Goal: Task Accomplishment & Management: Manage account settings

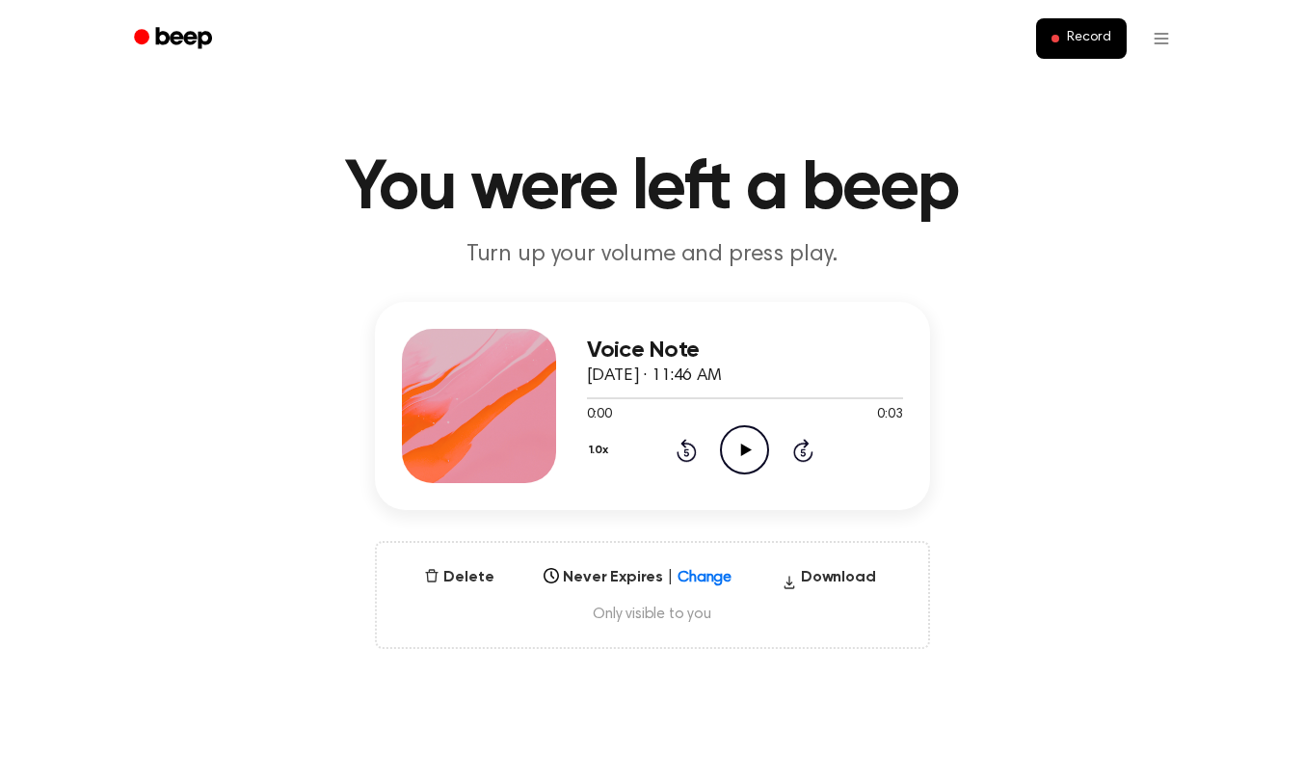
click at [739, 450] on icon "Play Audio" at bounding box center [744, 449] width 49 height 49
click at [739, 453] on icon "Pause Audio" at bounding box center [744, 449] width 49 height 49
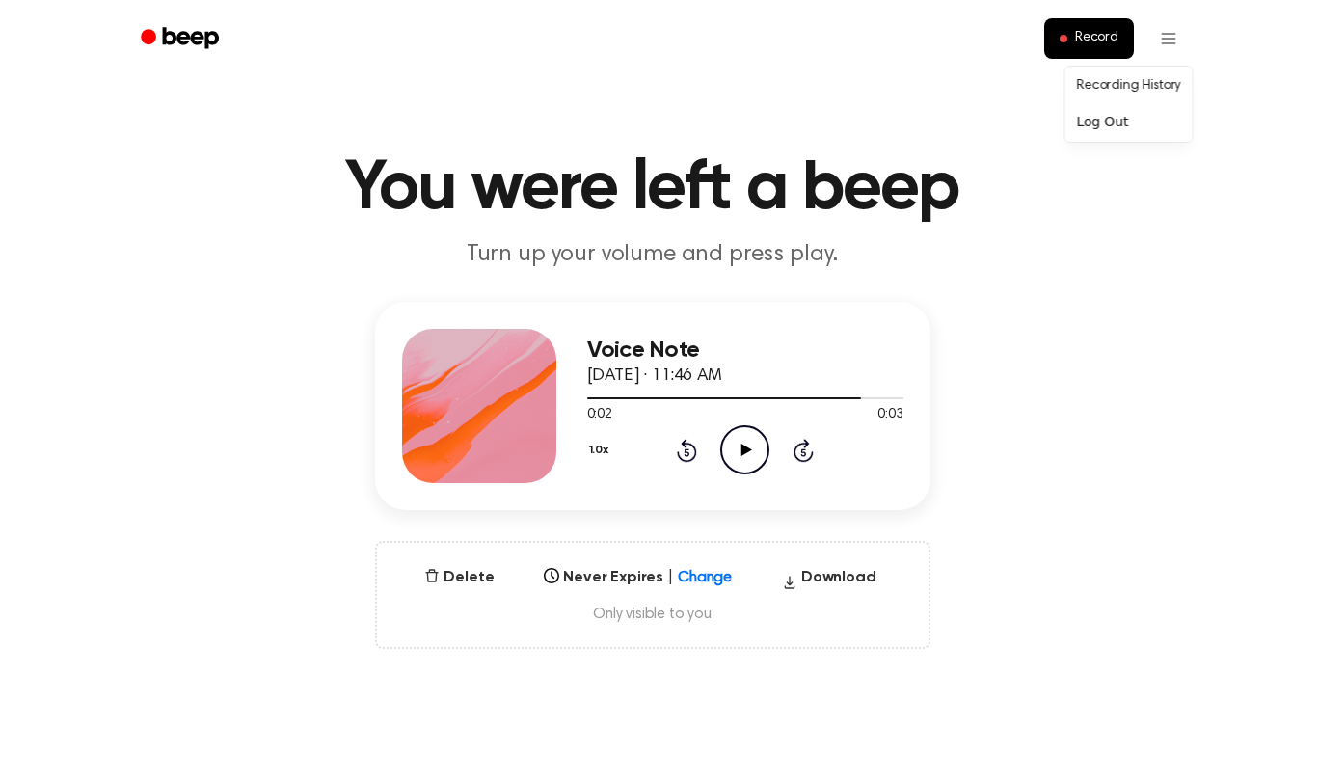
drag, startPoint x: 1126, startPoint y: 84, endPoint x: 1100, endPoint y: 87, distance: 26.2
click at [1125, 84] on link "Recording History" at bounding box center [1129, 86] width 120 height 32
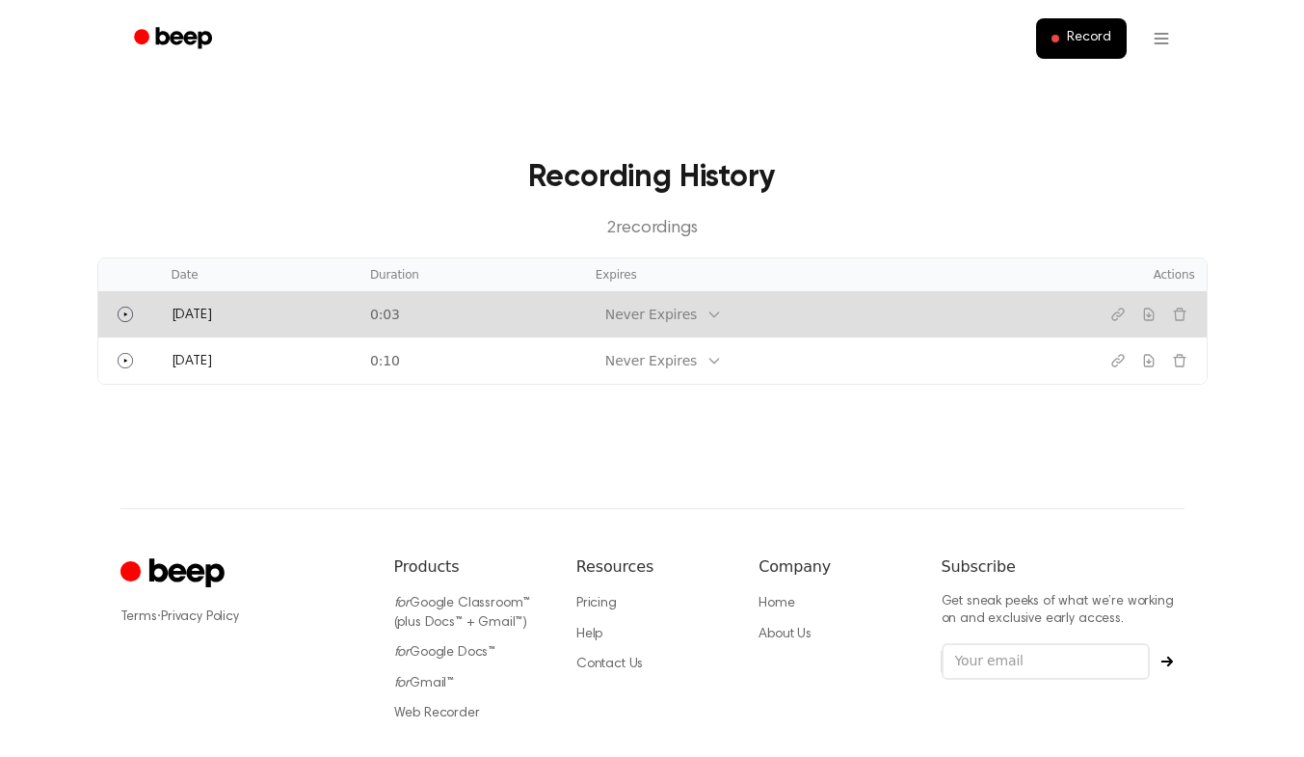
click at [298, 318] on td "[DATE]" at bounding box center [259, 314] width 199 height 46
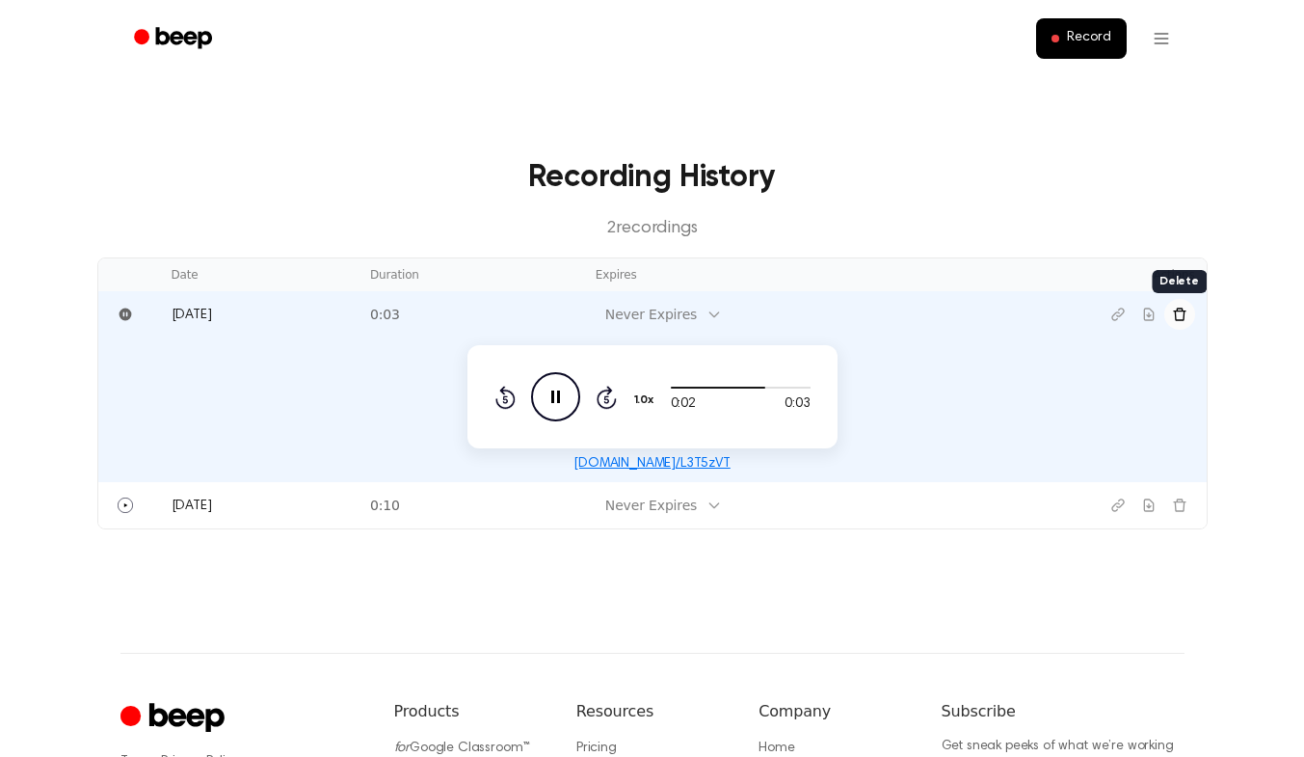
click at [1184, 319] on icon "Delete recording" at bounding box center [1179, 314] width 15 height 15
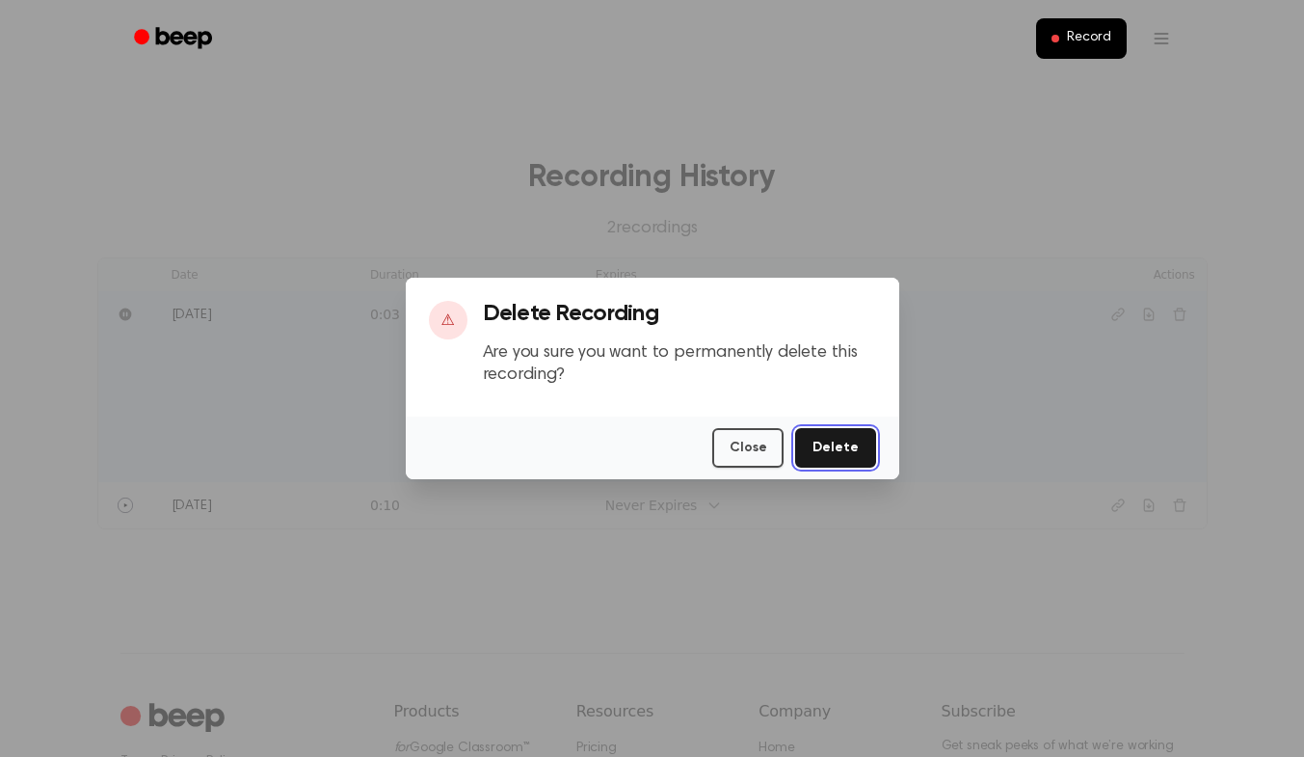
click at [837, 442] on button "Delete" at bounding box center [835, 448] width 80 height 40
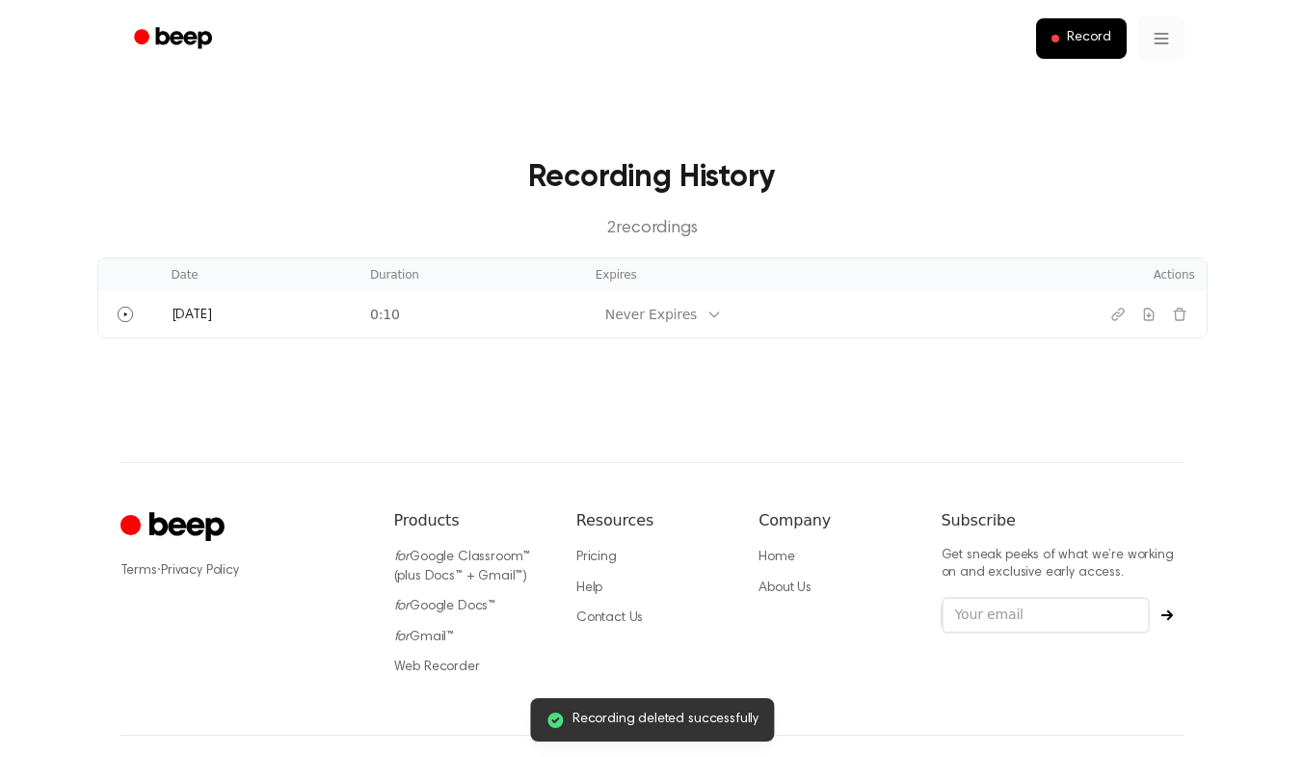
click at [1173, 40] on html "Record Recording deleted successfully Recording History 2 recording s Date Dura…" at bounding box center [652, 414] width 1304 height 828
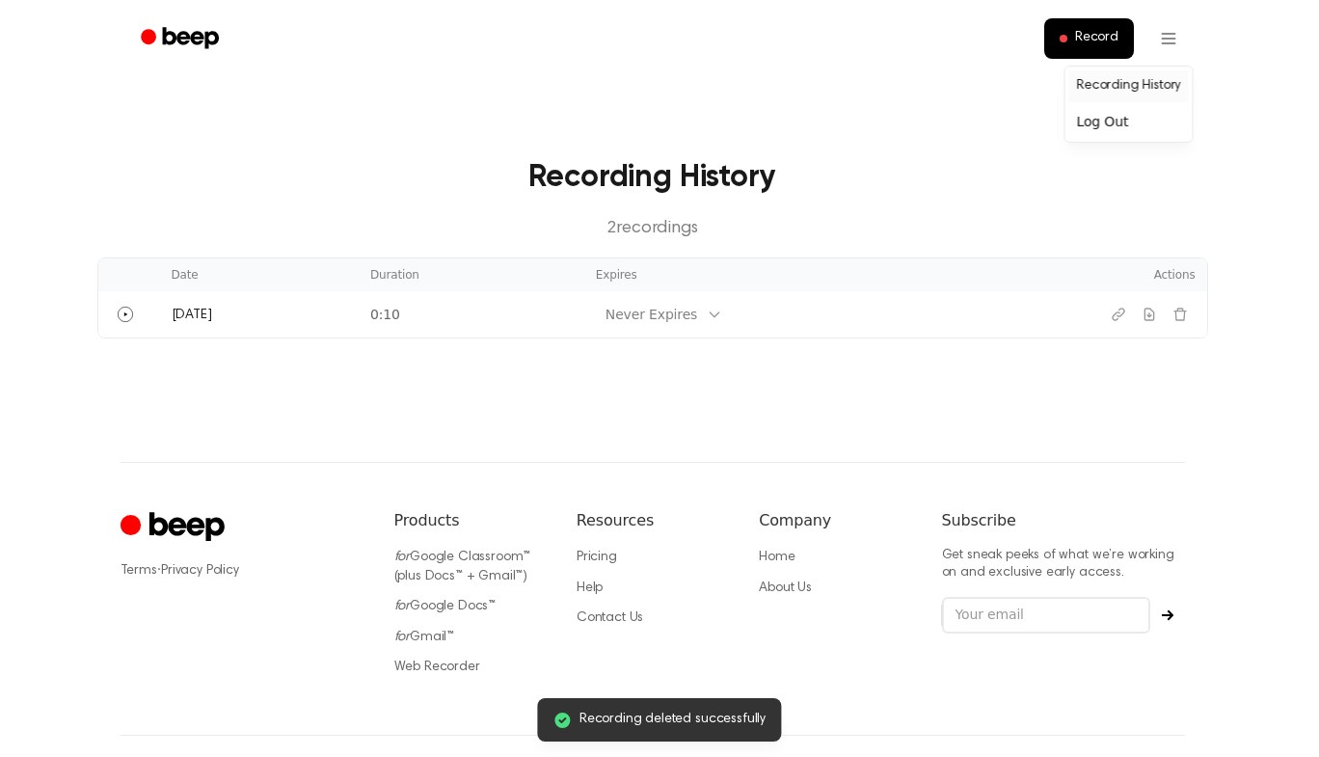
click at [1147, 77] on link "Recording History" at bounding box center [1129, 86] width 120 height 32
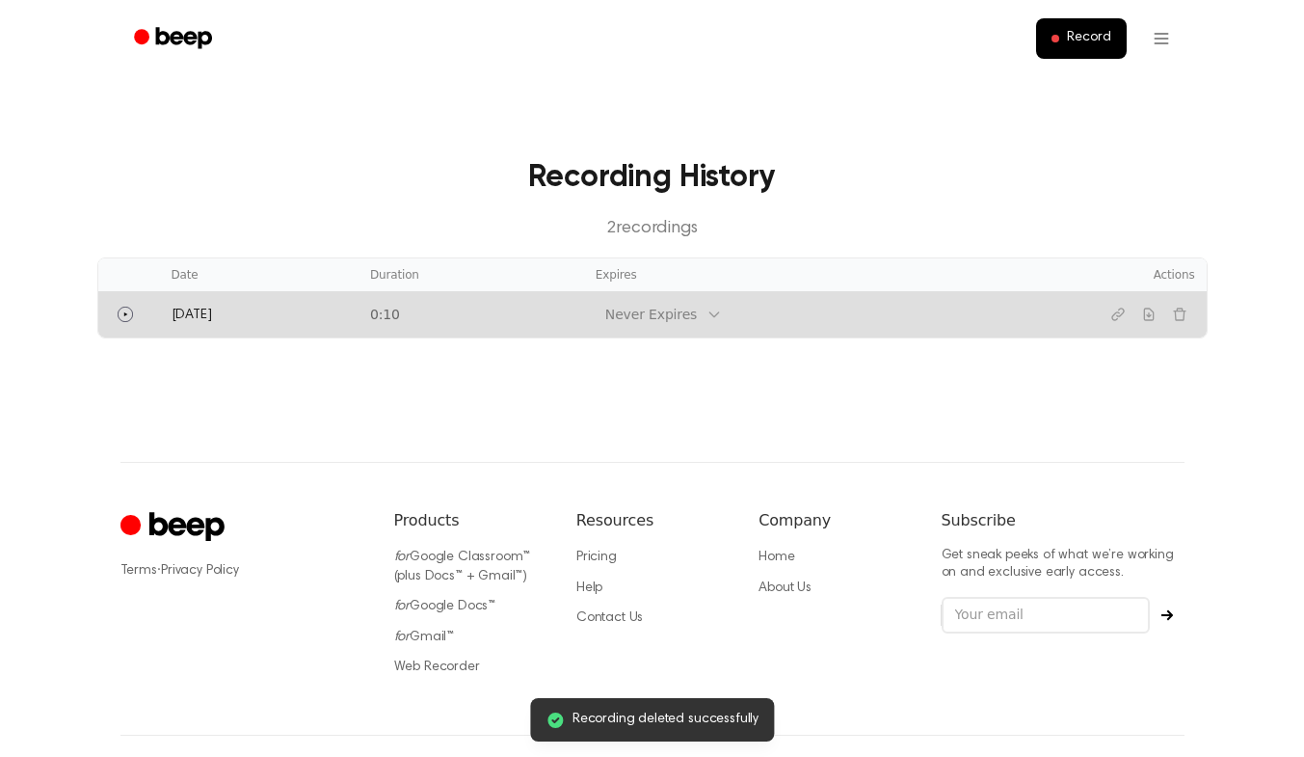
click at [641, 322] on div "Never Expires" at bounding box center [651, 315] width 92 height 20
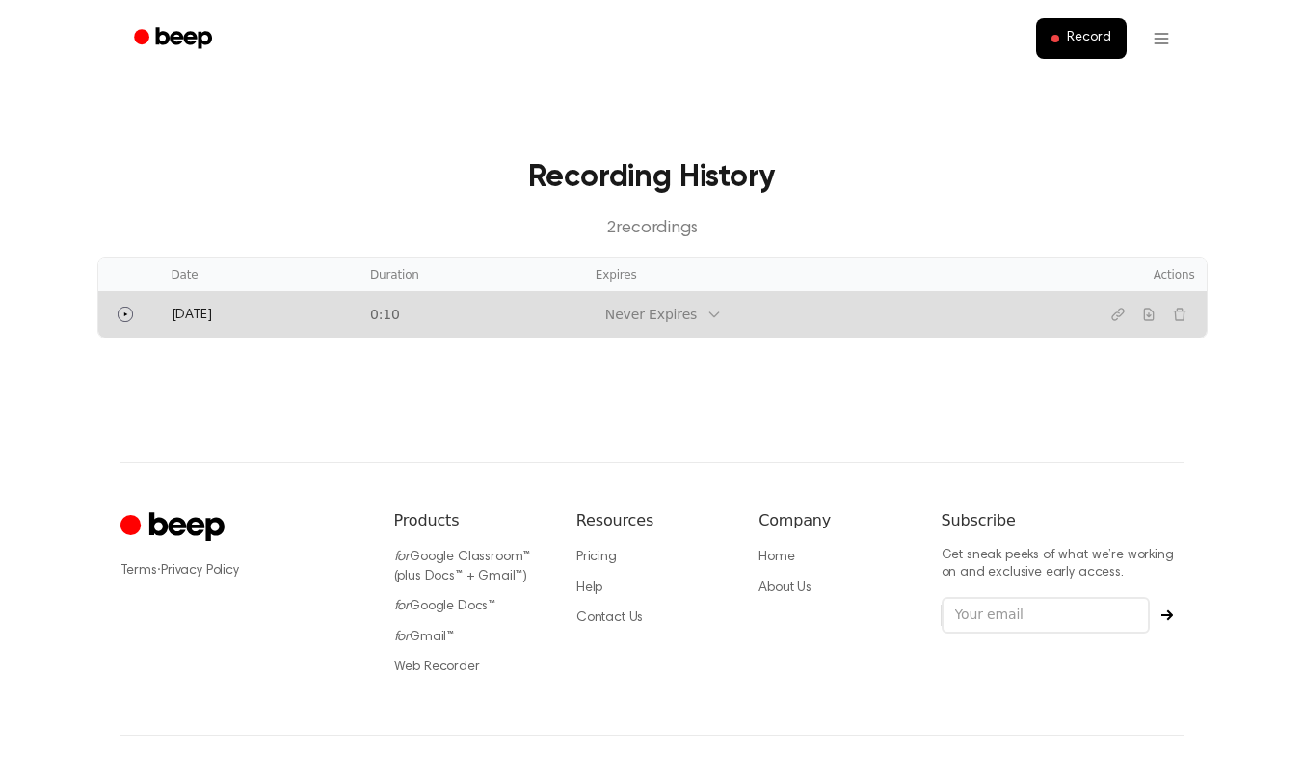
drag, startPoint x: 180, startPoint y: 322, endPoint x: 153, endPoint y: 386, distance: 69.1
click at [148, 386] on main "Recording History 2 recording s Date Duration Expires Actions [DATE] 0:10 Never…" at bounding box center [652, 231] width 1304 height 462
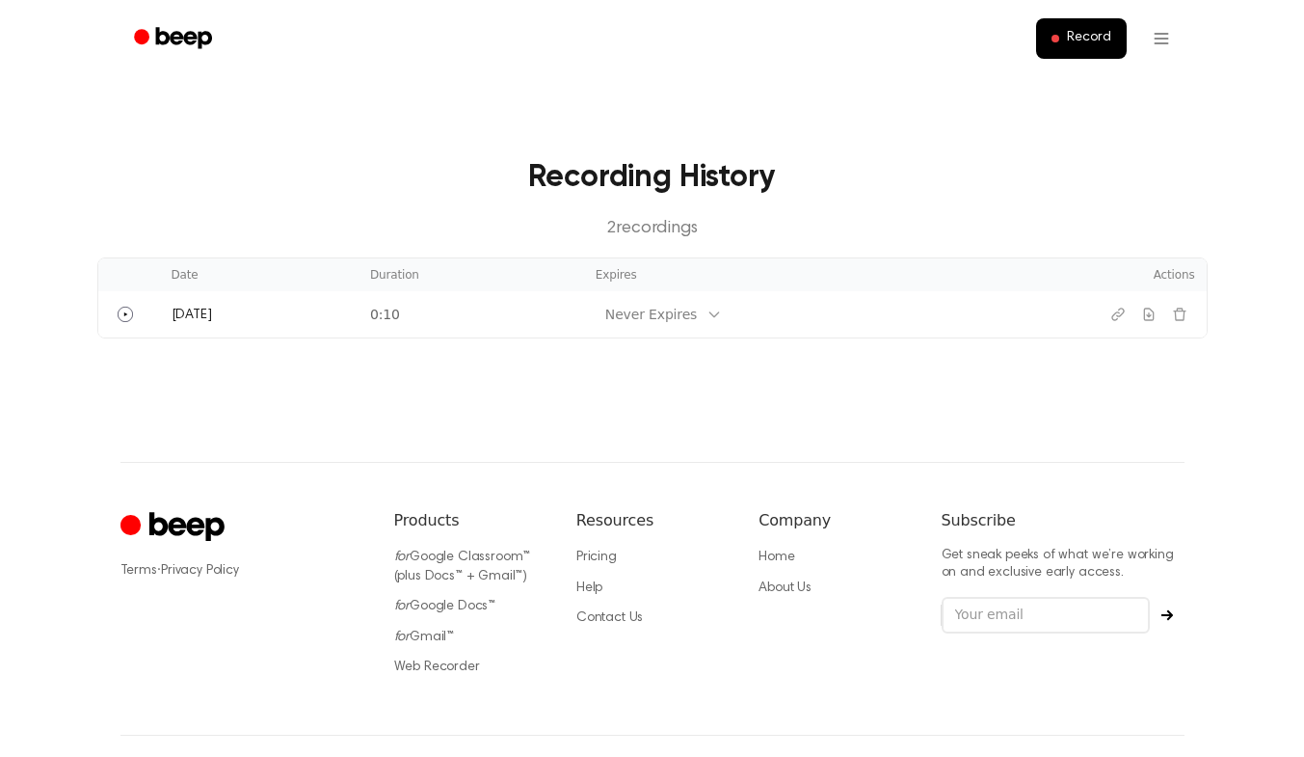
scroll to position [66, 0]
